Goal: Find specific page/section: Find specific page/section

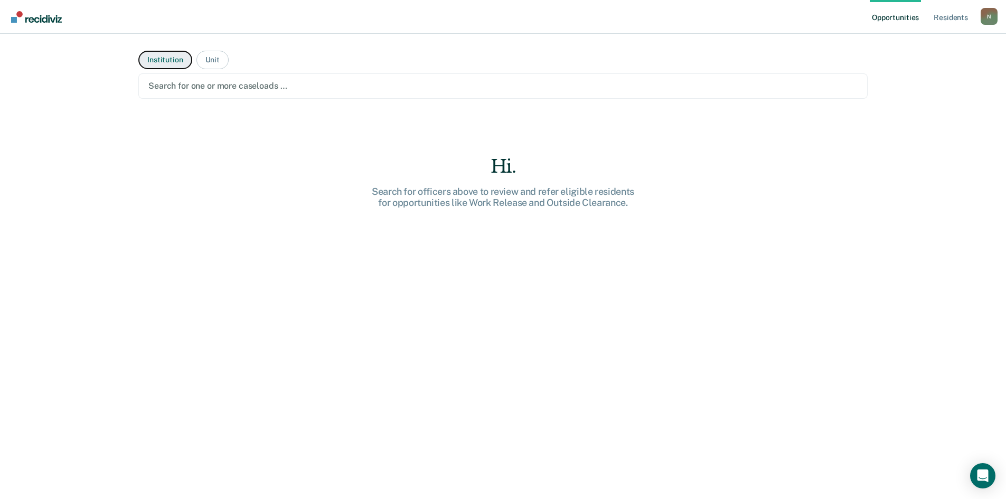
click at [165, 60] on button "Institution" at bounding box center [164, 60] width 53 height 18
click at [179, 59] on button "Institution" at bounding box center [164, 60] width 53 height 18
click at [206, 60] on button "Unit" at bounding box center [213, 60] width 32 height 18
click at [170, 61] on button "Institution" at bounding box center [164, 60] width 53 height 18
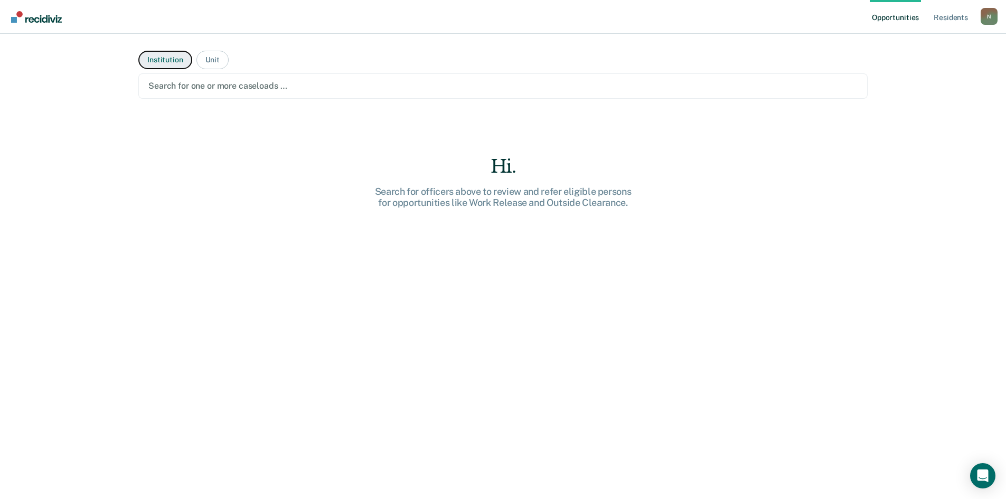
click at [170, 61] on button "Institution" at bounding box center [164, 60] width 53 height 18
click at [961, 18] on link "Resident s" at bounding box center [951, 17] width 39 height 34
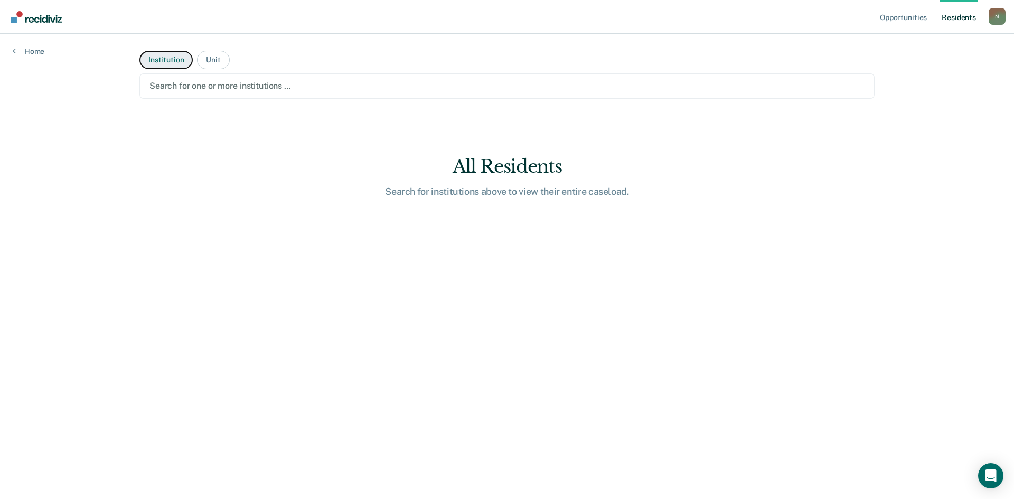
click at [168, 60] on button "Institution" at bounding box center [165, 60] width 53 height 18
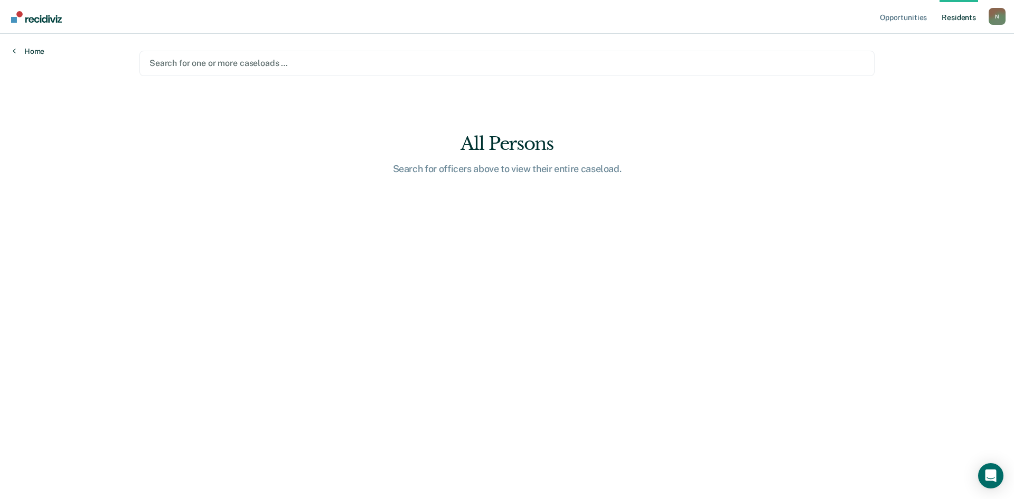
click at [26, 52] on link "Home" at bounding box center [29, 51] width 32 height 10
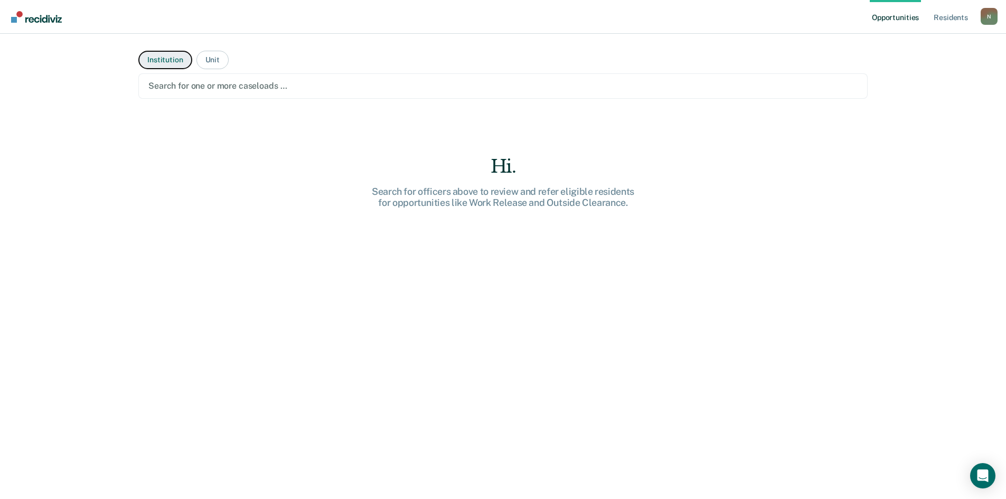
click at [164, 60] on button "Institution" at bounding box center [164, 60] width 53 height 18
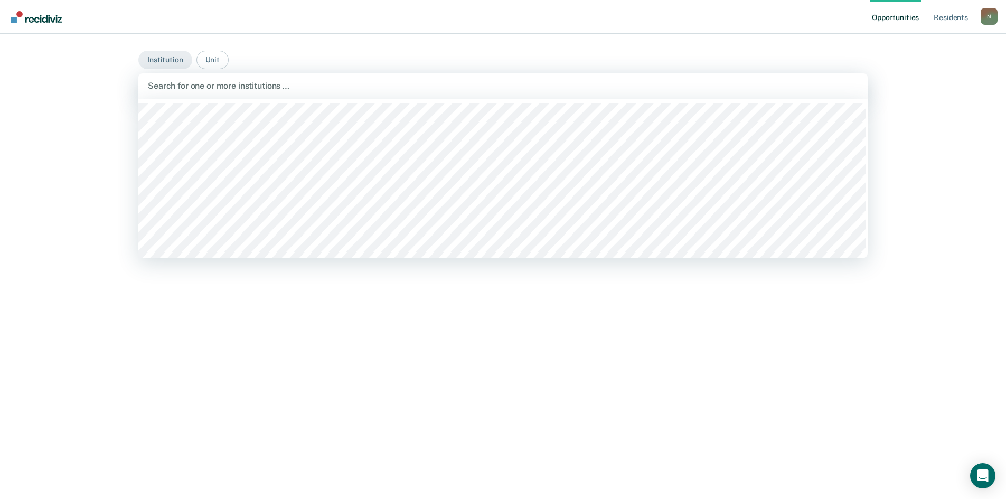
click at [183, 81] on div at bounding box center [503, 86] width 711 height 12
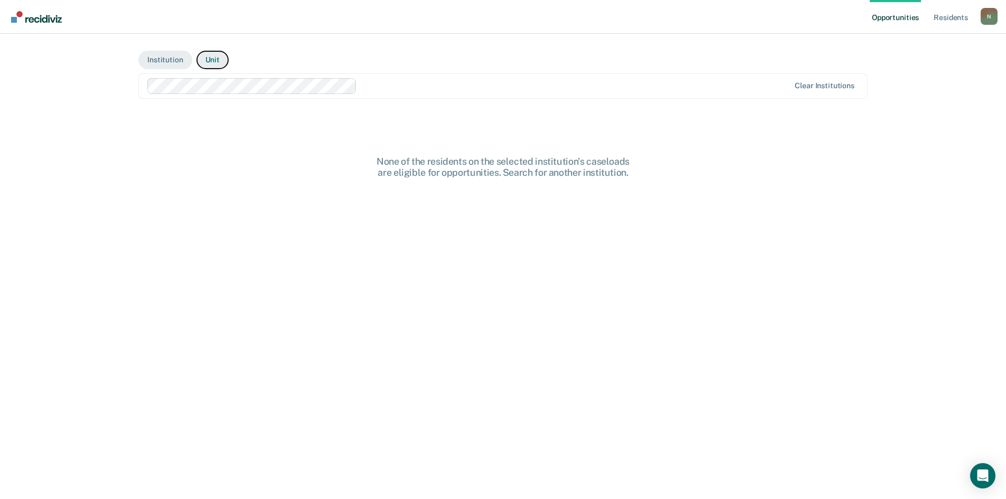
click at [213, 61] on button "Unit" at bounding box center [213, 60] width 32 height 18
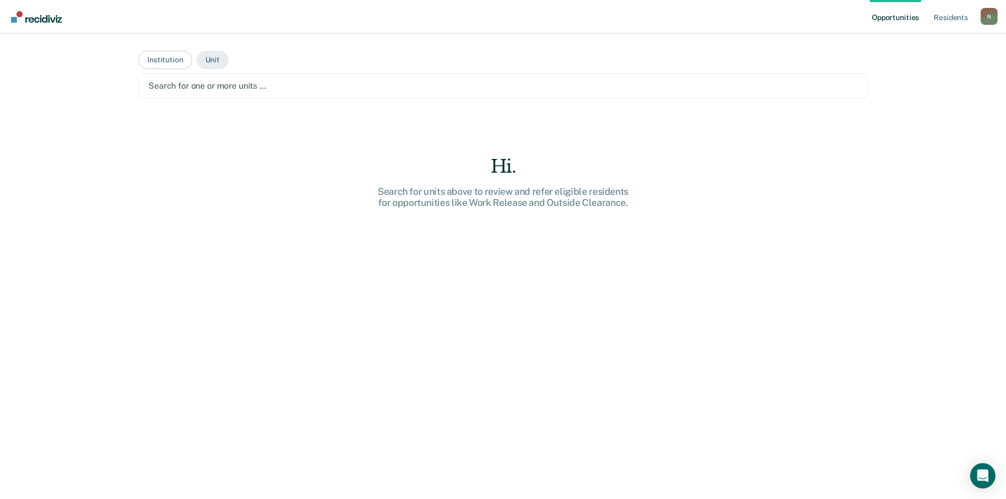
click at [226, 92] on div at bounding box center [502, 86] width 709 height 12
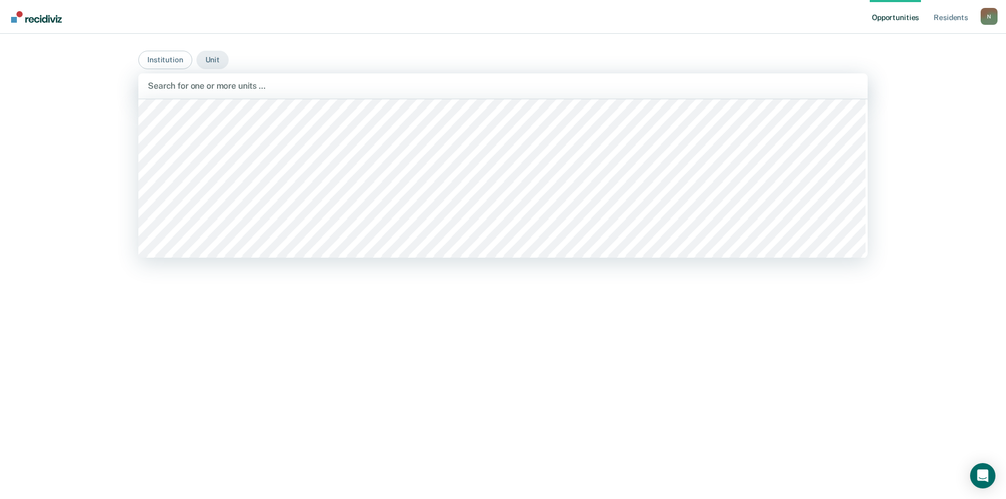
scroll to position [2430, 0]
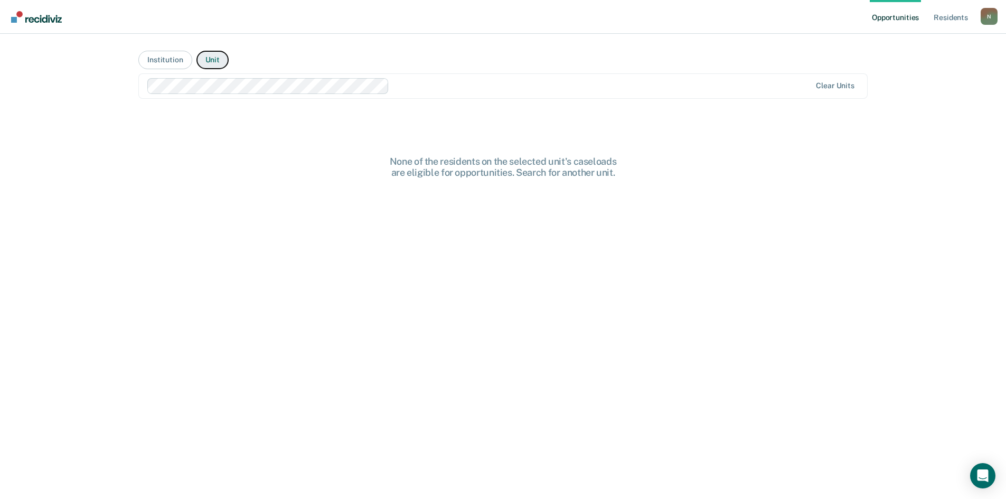
click at [213, 61] on button "Unit" at bounding box center [213, 60] width 32 height 18
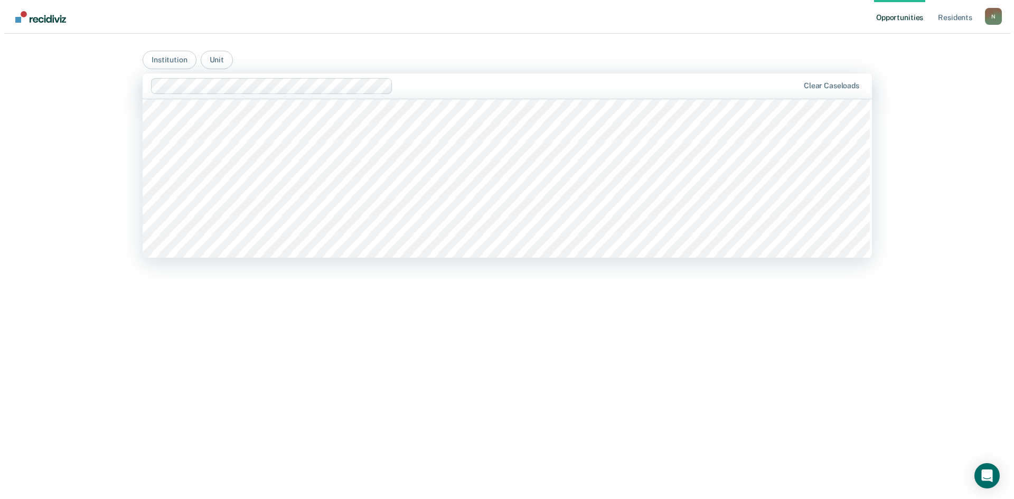
scroll to position [2536, 0]
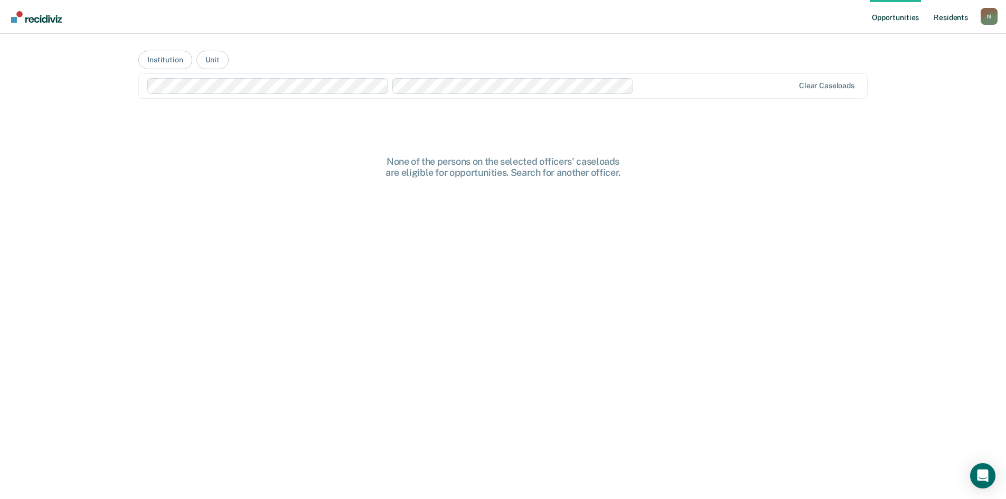
click at [950, 14] on link "Resident s" at bounding box center [951, 17] width 39 height 34
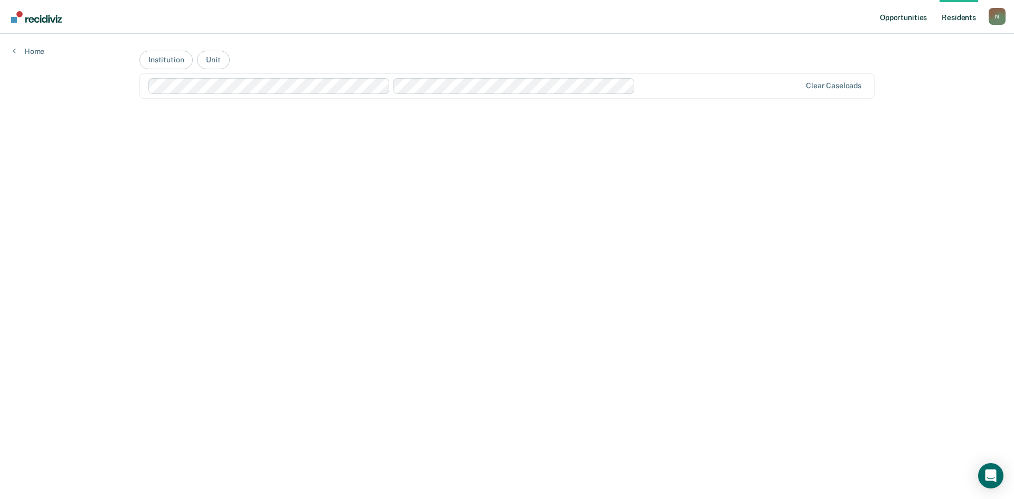
click at [908, 17] on link "Opportunities" at bounding box center [903, 17] width 51 height 34
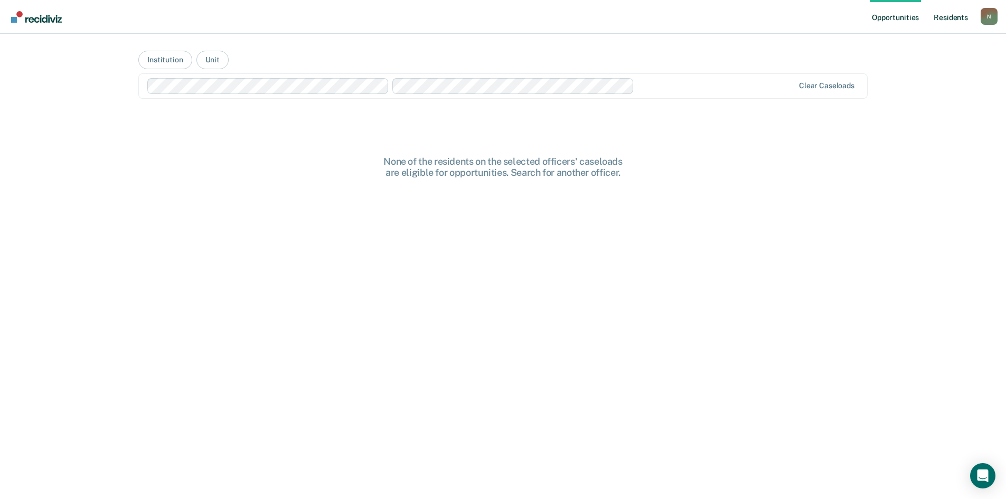
click at [938, 16] on link "Resident s" at bounding box center [951, 17] width 39 height 34
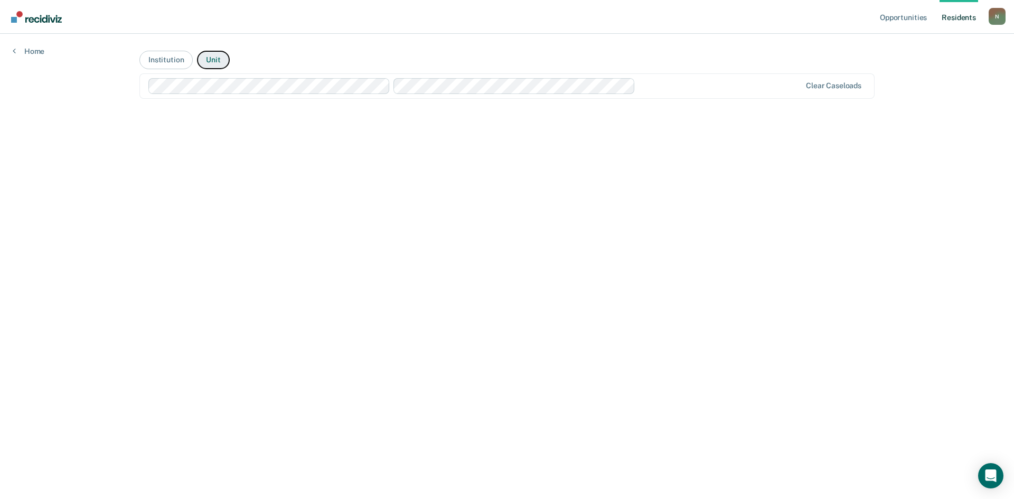
click at [205, 62] on button "Unit" at bounding box center [213, 60] width 32 height 18
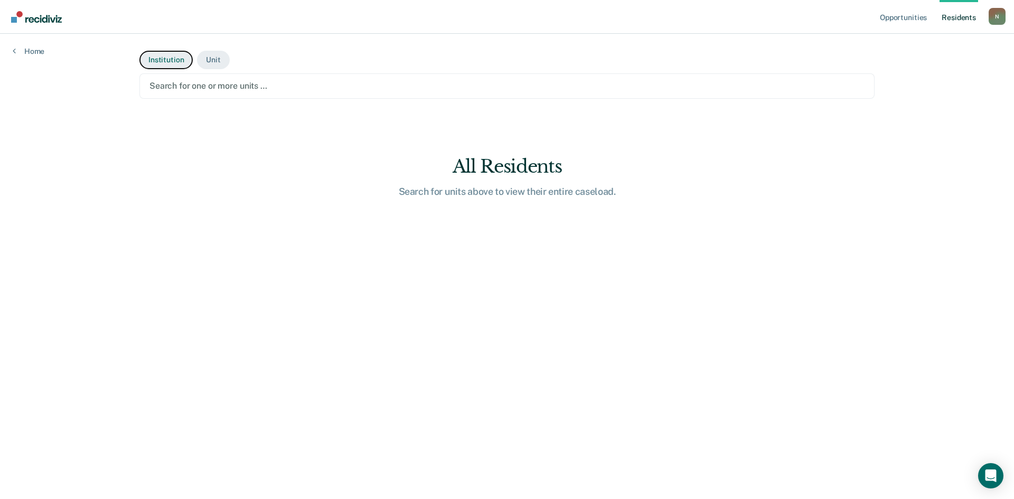
click at [164, 63] on button "Institution" at bounding box center [165, 60] width 53 height 18
